Goal: Task Accomplishment & Management: Use online tool/utility

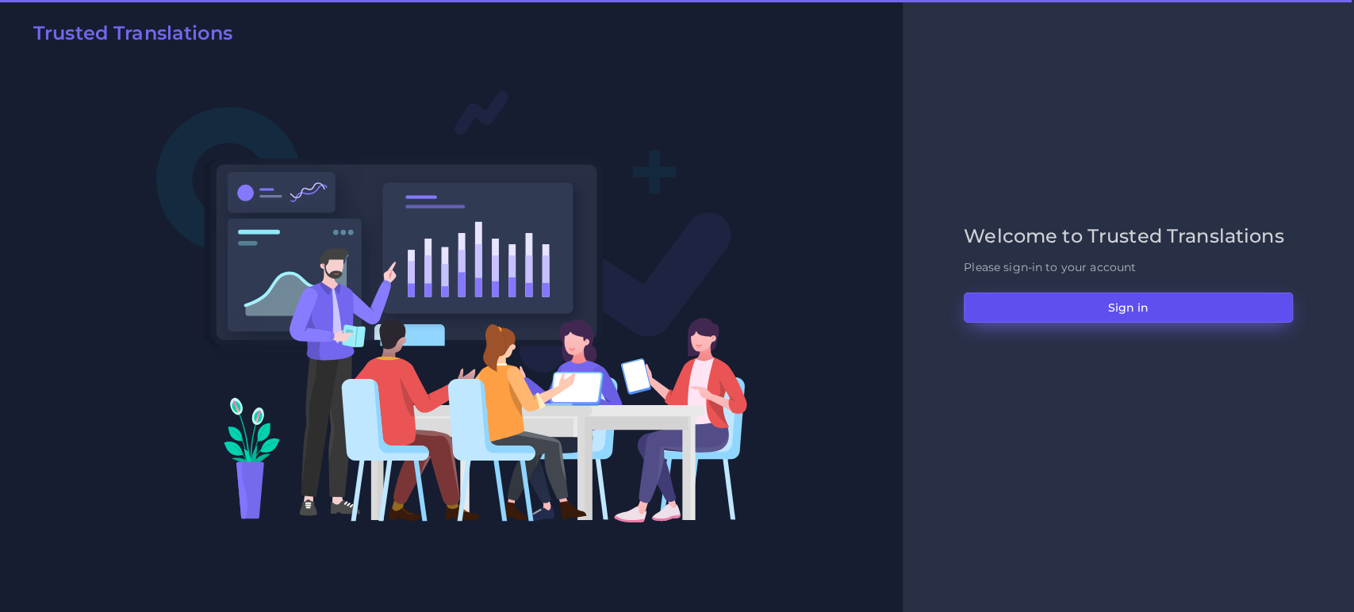
click at [1085, 305] on button "Sign in" at bounding box center [1128, 308] width 329 height 30
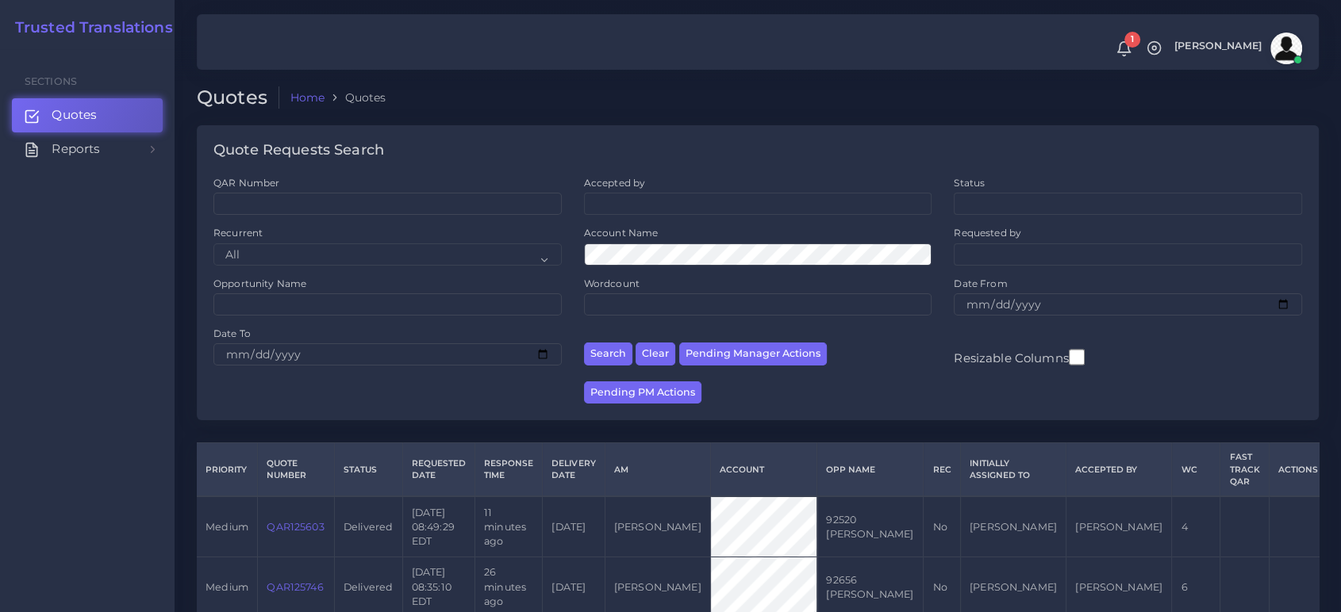
click at [723, 378] on div "Search Clear Pending Manager Actions Pending PM Actions" at bounding box center [758, 365] width 370 height 77
click at [731, 354] on button "Pending Manager Actions" at bounding box center [753, 354] width 148 height 23
select select "awaiting_manager_initial_review"
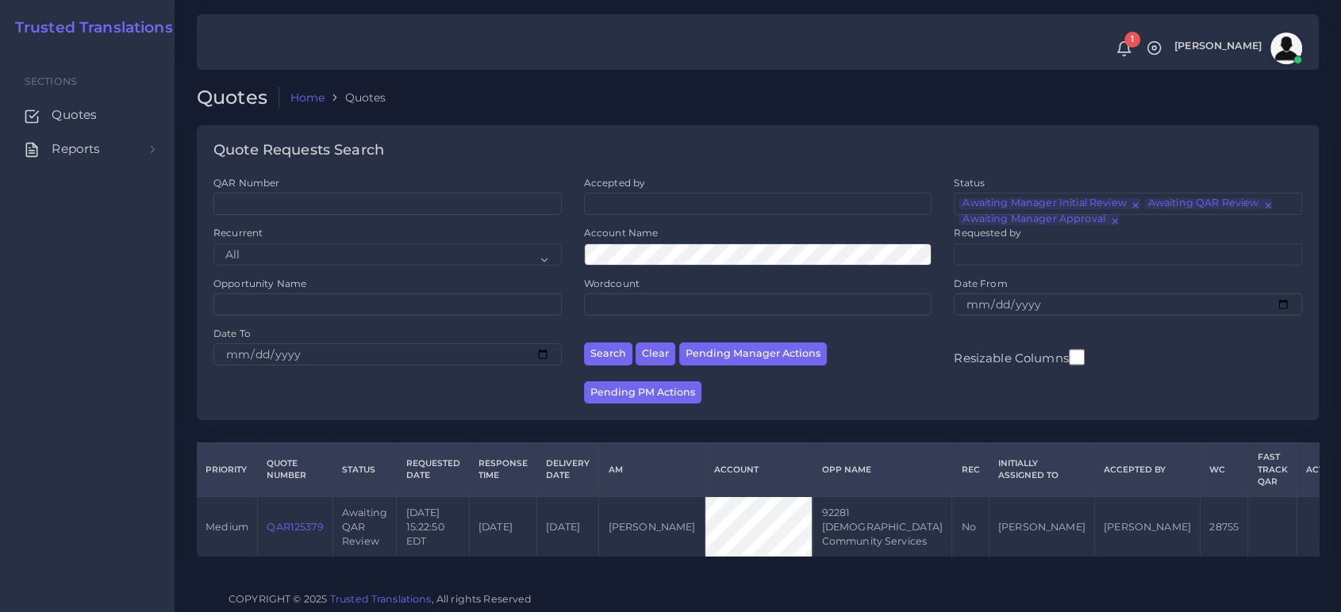
click at [286, 531] on link "QAR125379" at bounding box center [295, 527] width 56 height 12
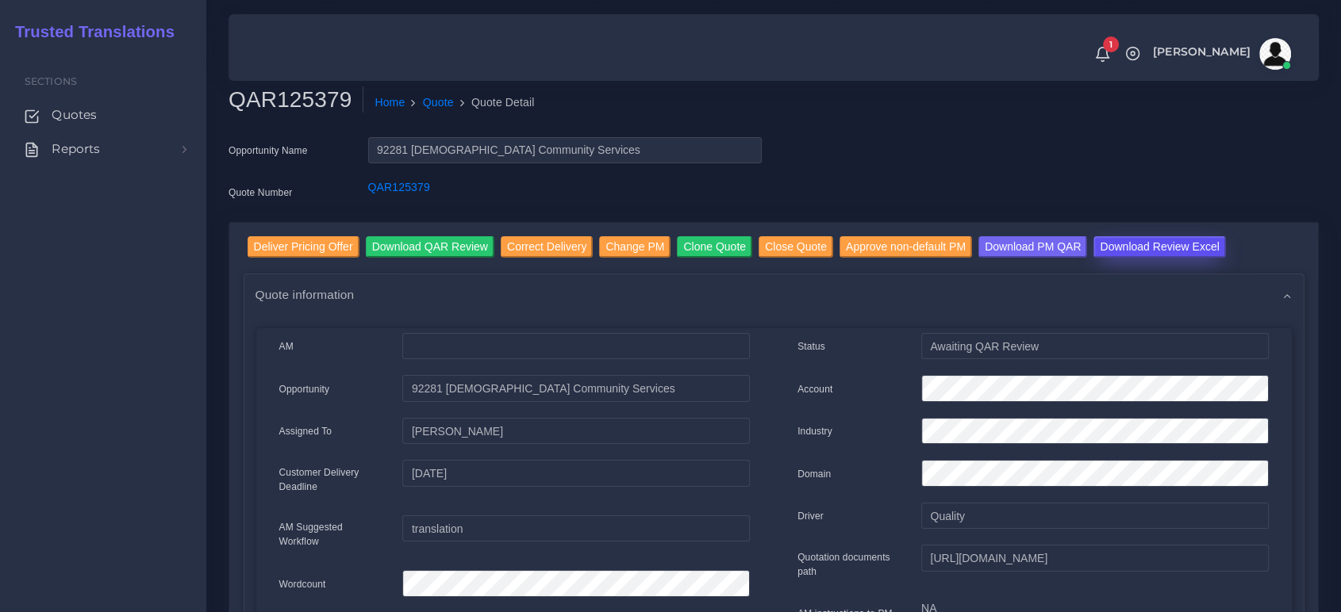
click at [1123, 244] on input "Download Review Excel" at bounding box center [1159, 246] width 132 height 21
click at [297, 252] on input "Deliver Pricing Offer" at bounding box center [303, 246] width 112 height 21
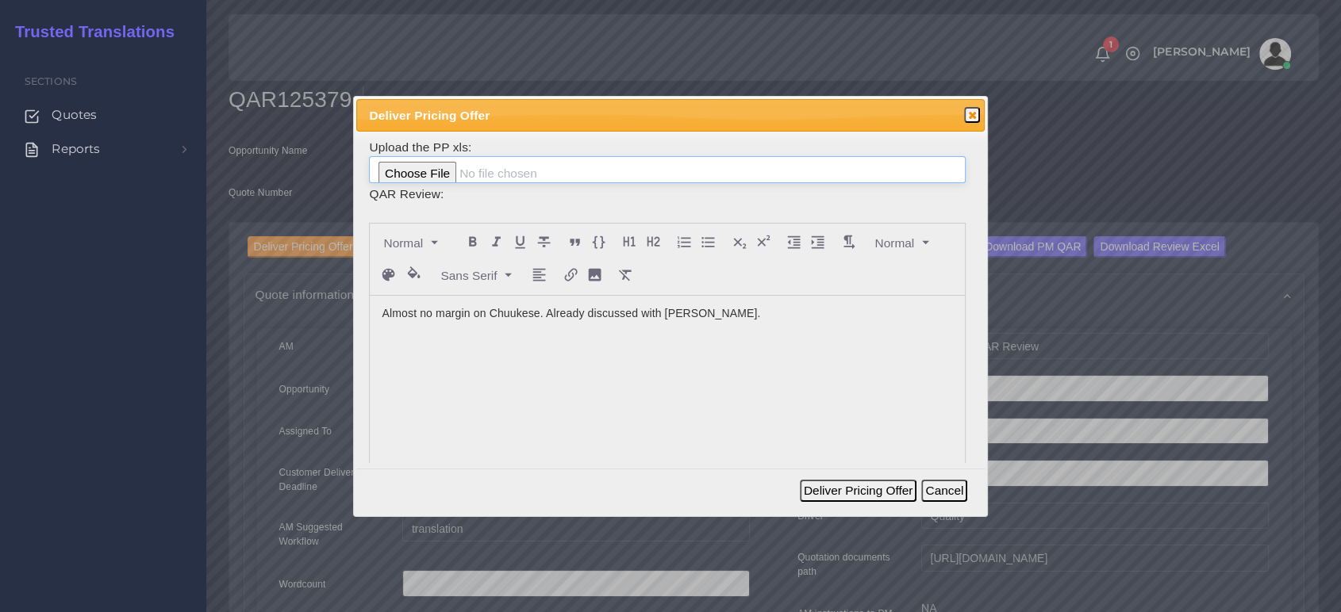
click at [438, 180] on input "file" at bounding box center [667, 169] width 596 height 27
type input "C:\fakepath\PP_Catholic_Community_Services_125379_V2.xlsx"
drag, startPoint x: 489, startPoint y: 307, endPoint x: 324, endPoint y: 291, distance: 165.0
click at [324, 291] on body "1 Notifications 1 New Driver Update: Extra Quality renamed to Quality Changed" at bounding box center [670, 306] width 1341 height 612
click at [731, 313] on p "Almost no margin on Chuukese. Already discussed with Manu." at bounding box center [667, 313] width 570 height 17
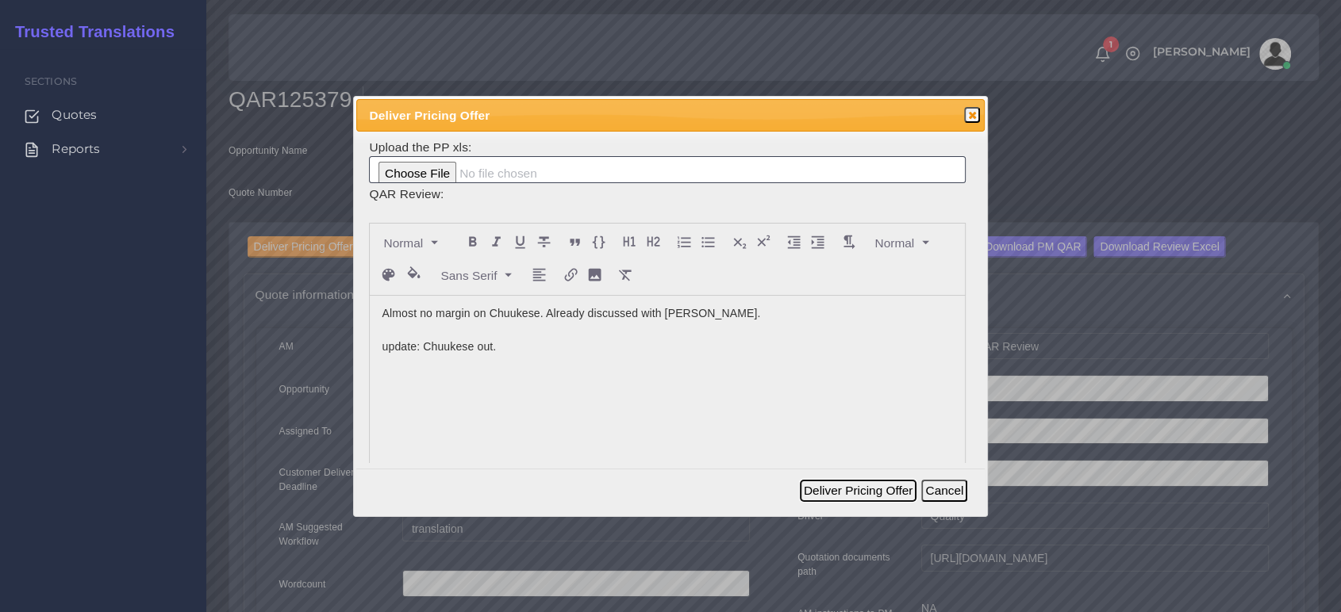
click at [844, 486] on button "Deliver Pricing Offer" at bounding box center [858, 491] width 117 height 22
